Goal: Information Seeking & Learning: Learn about a topic

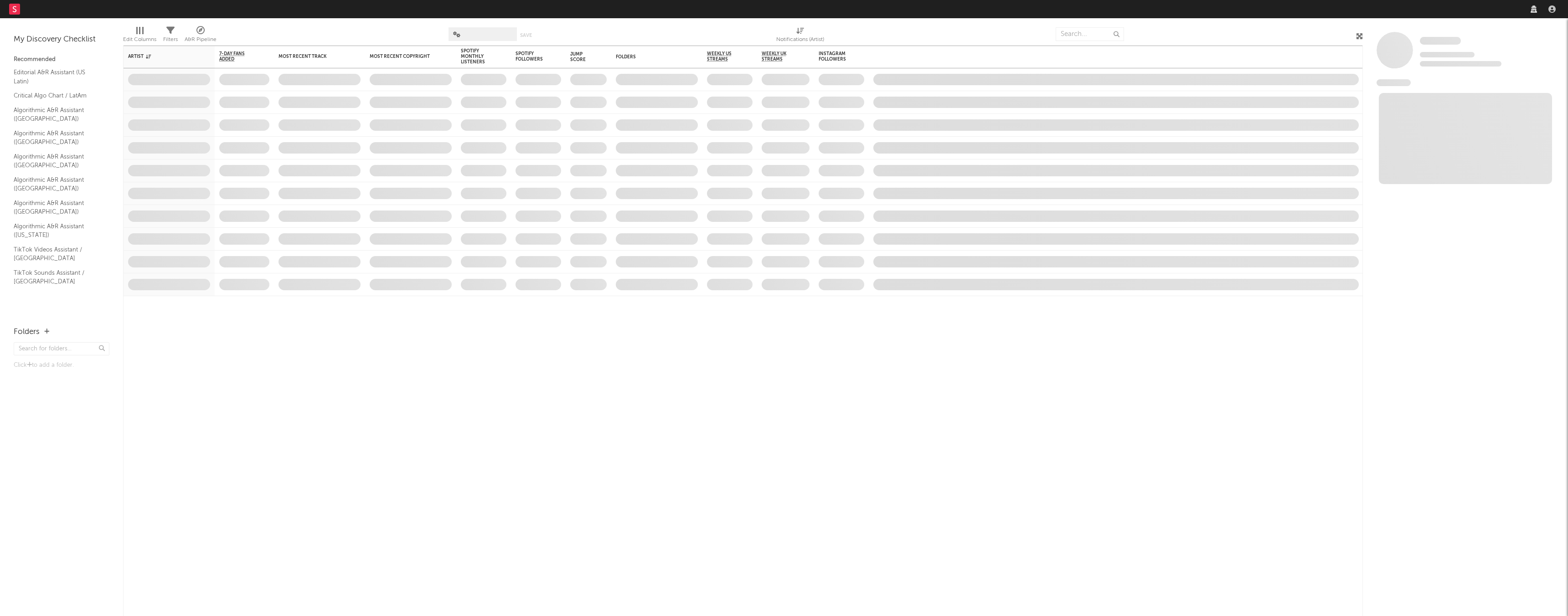
select select "recorded_music"
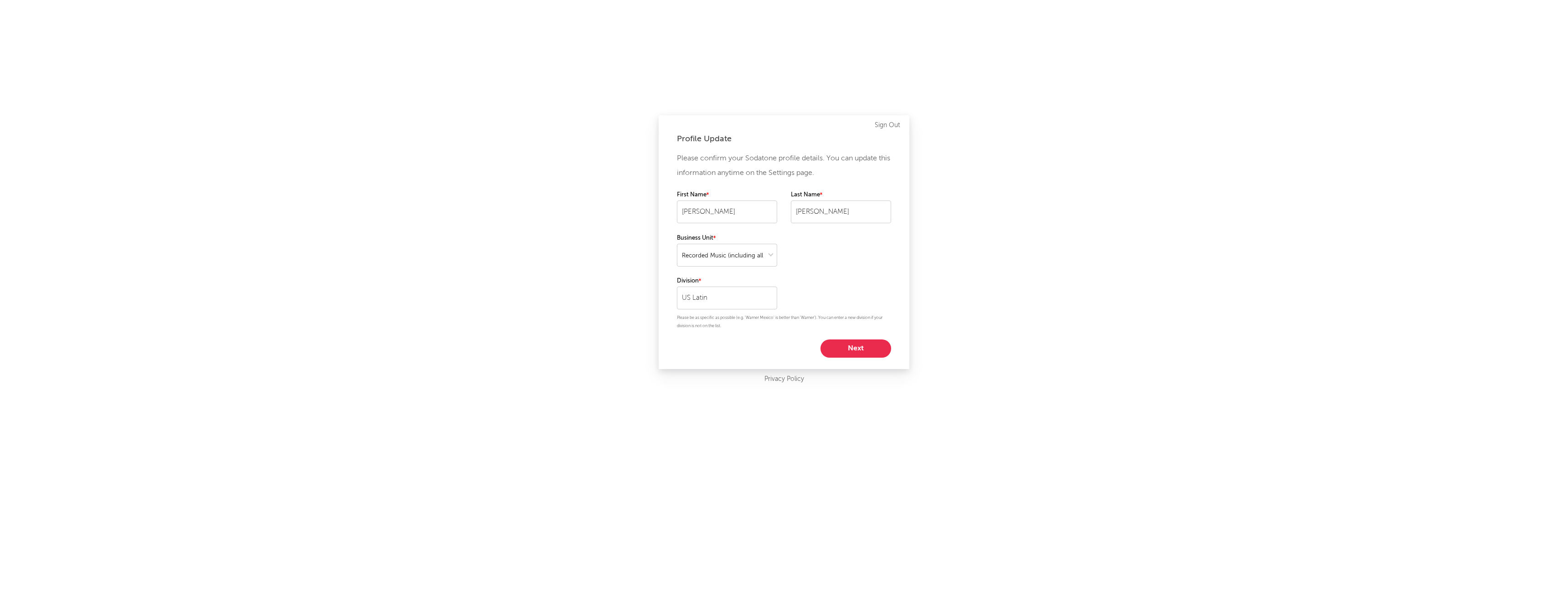
click at [854, 347] on button "Next" at bounding box center [856, 349] width 71 height 18
select select "marketing"
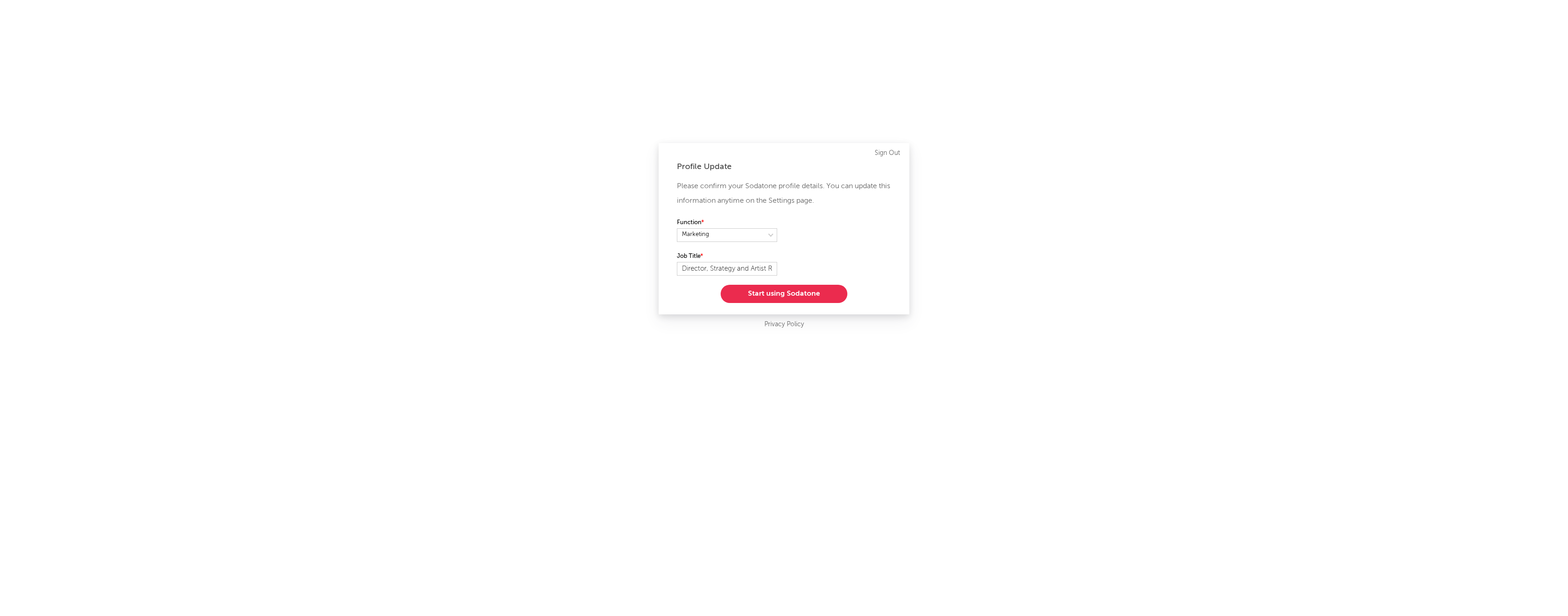
click at [791, 295] on button "Start using Sodatone" at bounding box center [784, 294] width 127 height 18
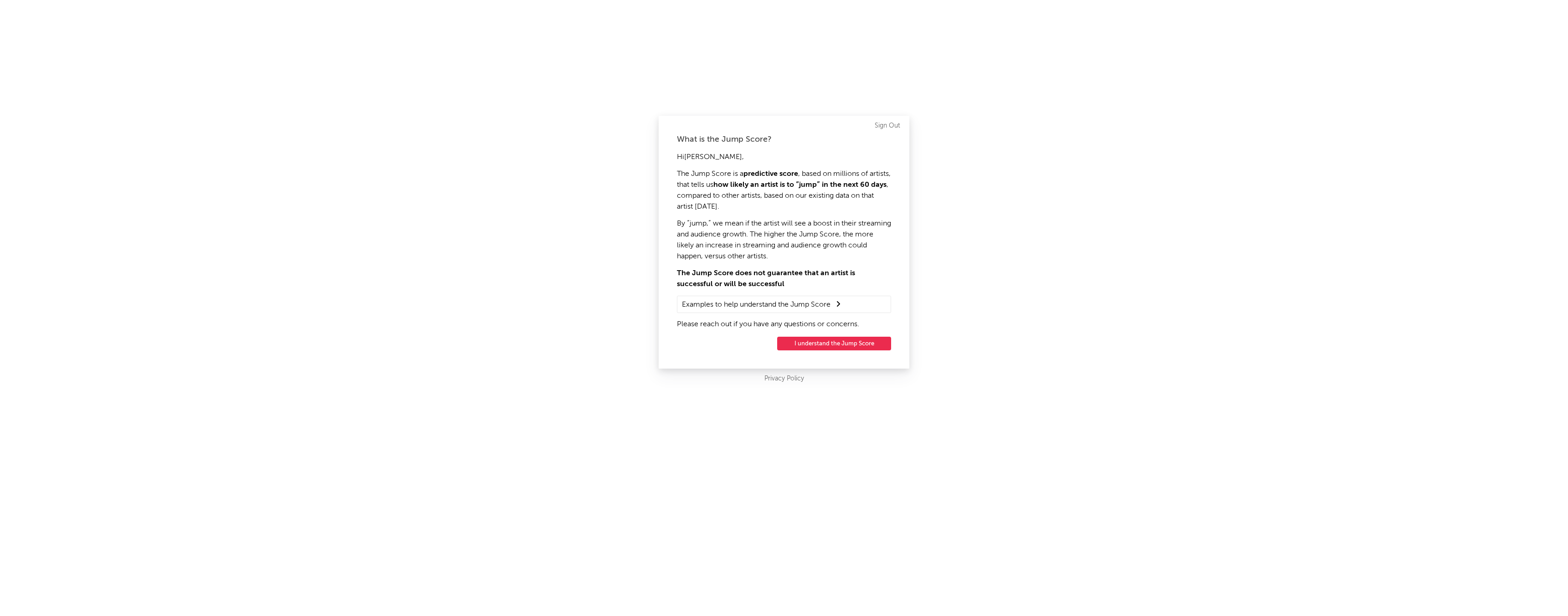
click at [832, 344] on button "I understand the Jump Score" at bounding box center [834, 343] width 114 height 13
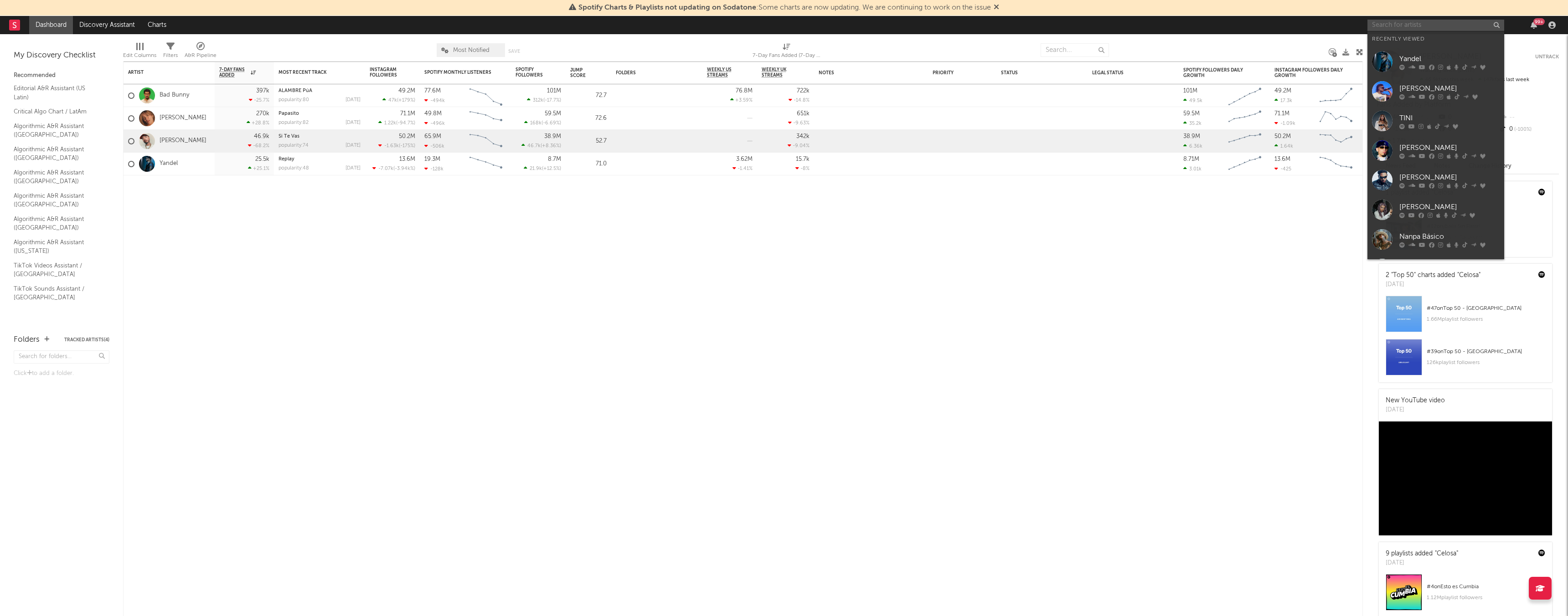
click at [1400, 23] on input "text" at bounding box center [1436, 25] width 137 height 12
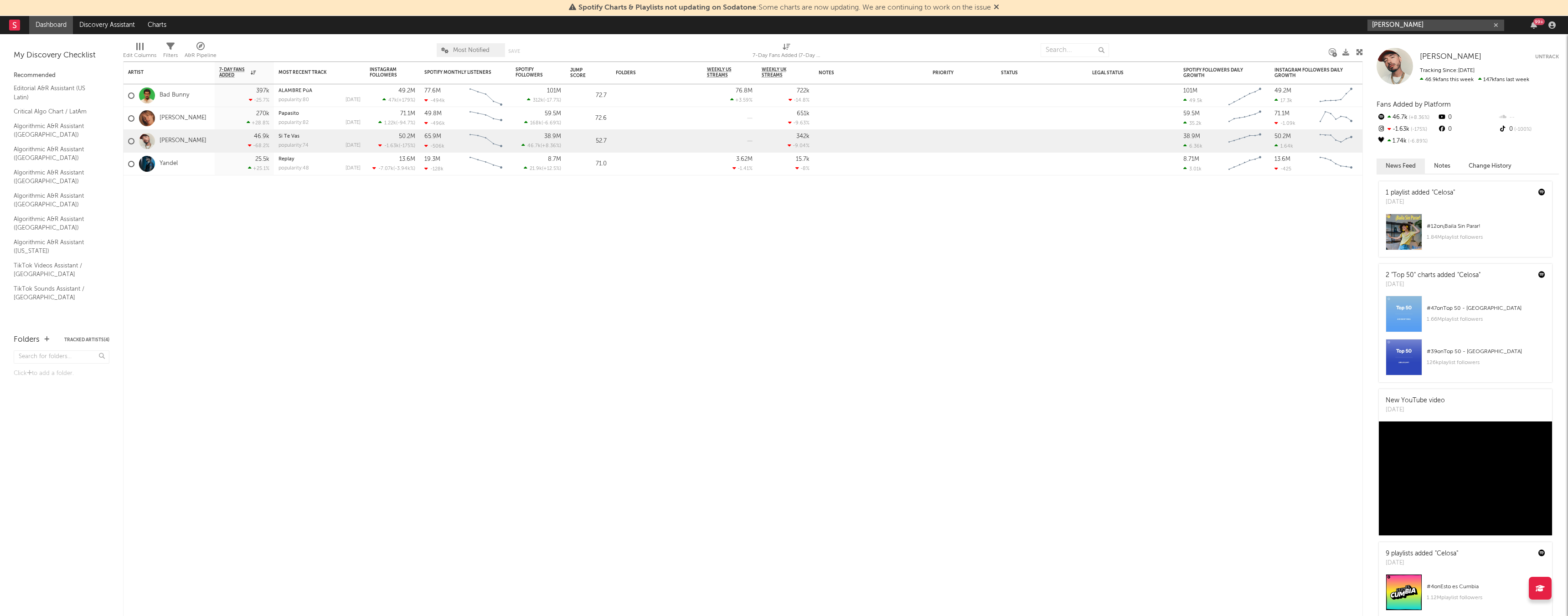
click at [1418, 24] on input "[PERSON_NAME]" at bounding box center [1436, 25] width 137 height 12
type input "[PERSON_NAME]"
click at [1384, 47] on div at bounding box center [1382, 46] width 21 height 21
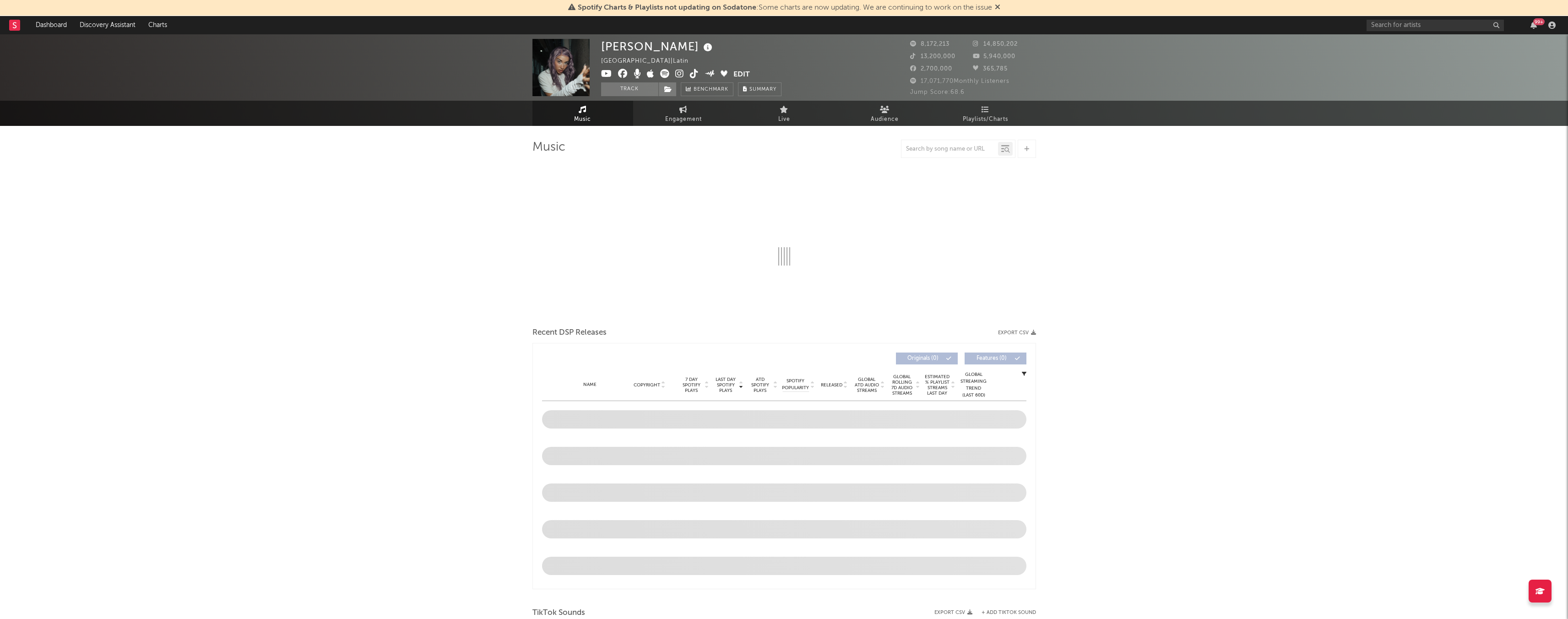
select select "6m"
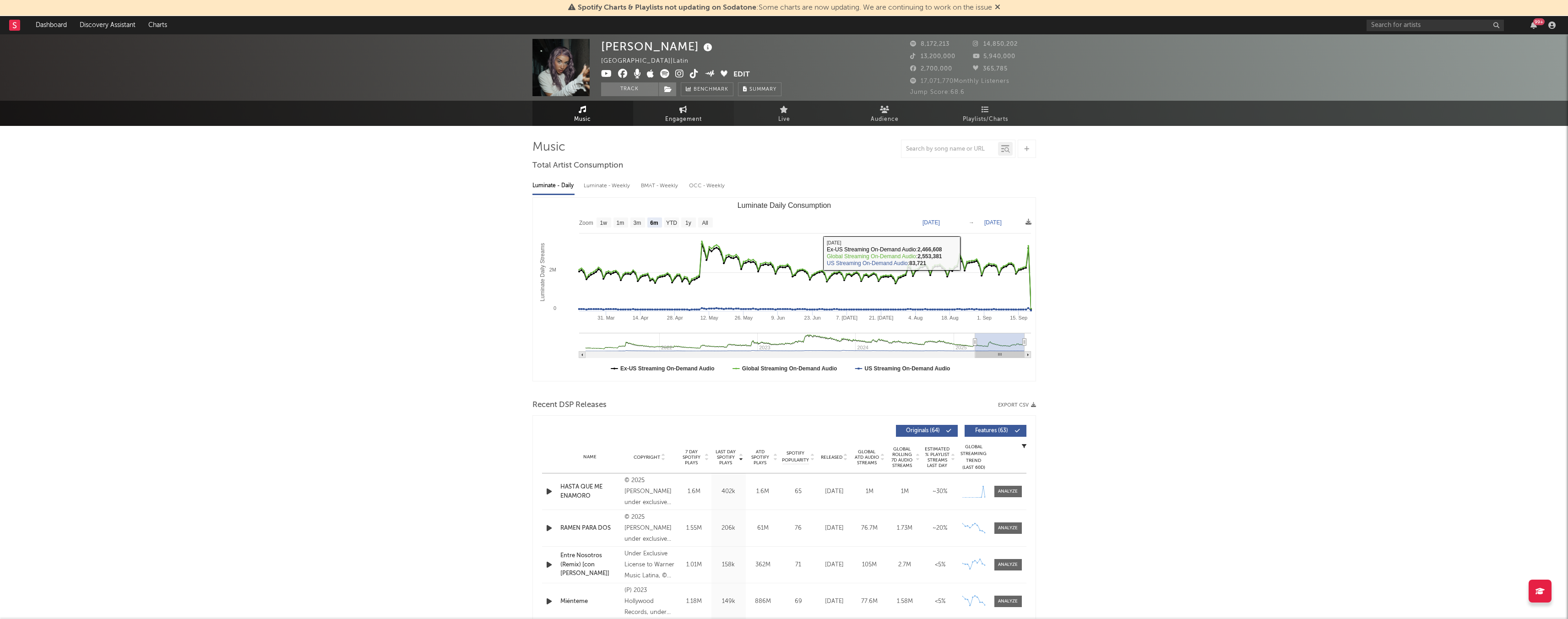
click at [686, 116] on span "Engagement" at bounding box center [683, 119] width 37 height 11
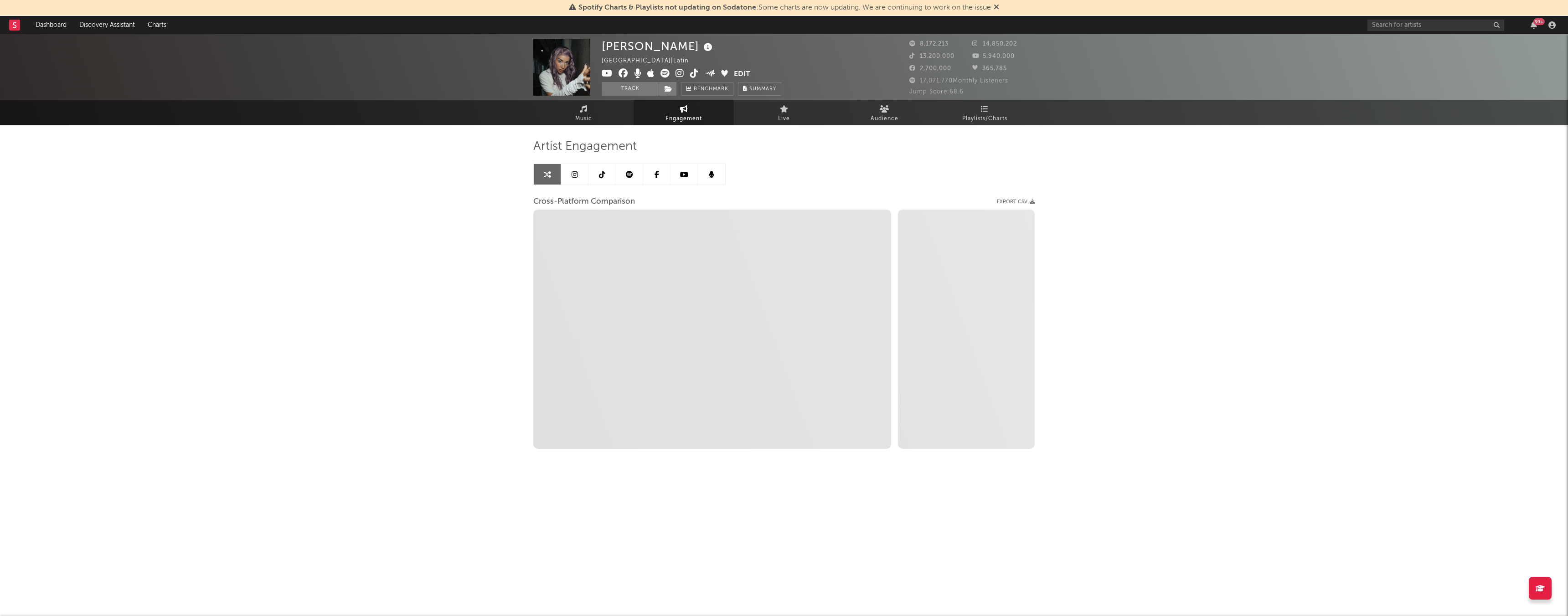
select select "1w"
select select "1m"
